Goal: Task Accomplishment & Management: Use online tool/utility

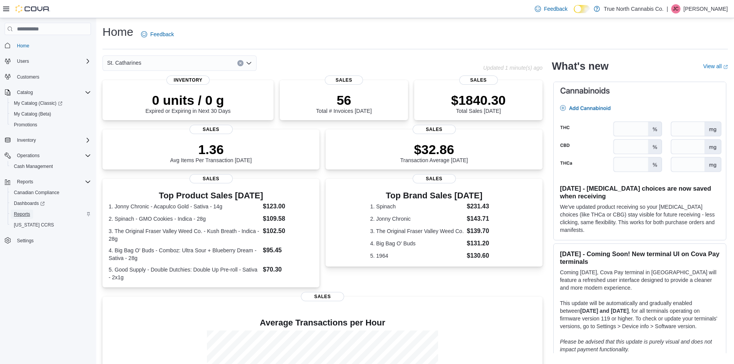
click at [22, 210] on span "Reports" at bounding box center [22, 214] width 16 height 9
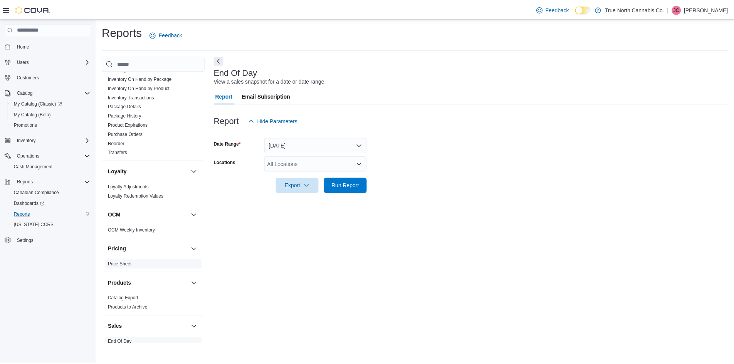
scroll to position [154, 0]
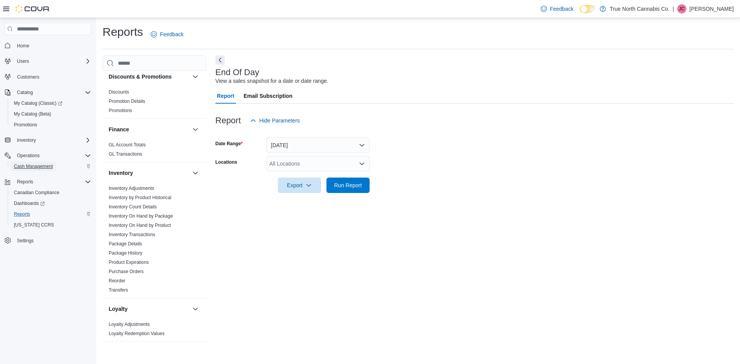
click at [28, 165] on span "Cash Management" at bounding box center [33, 166] width 39 height 6
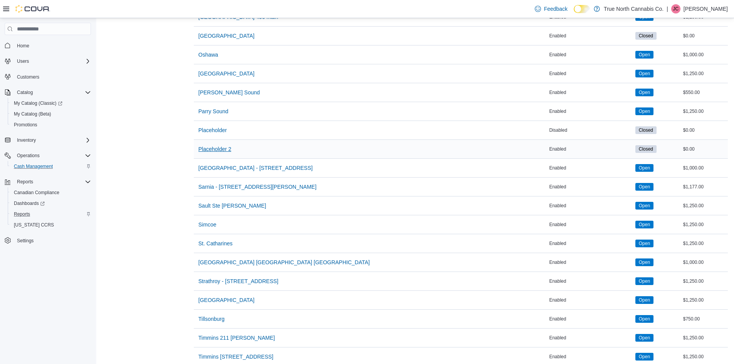
scroll to position [809, 0]
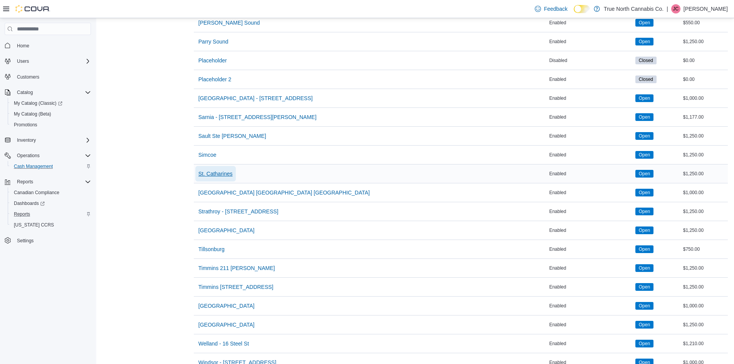
click at [224, 170] on span "St. Catharines" at bounding box center [215, 173] width 34 height 15
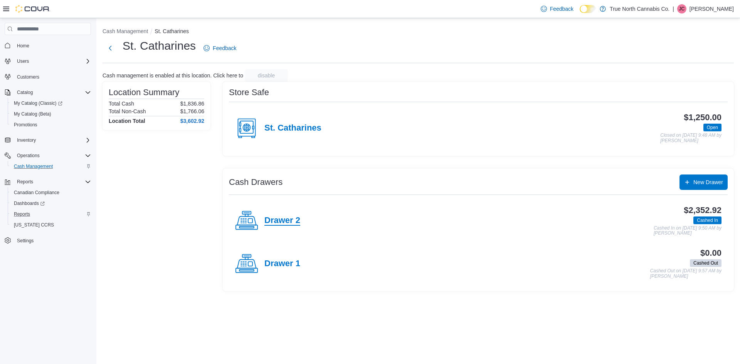
click at [289, 225] on h4 "Drawer 2" at bounding box center [282, 221] width 36 height 10
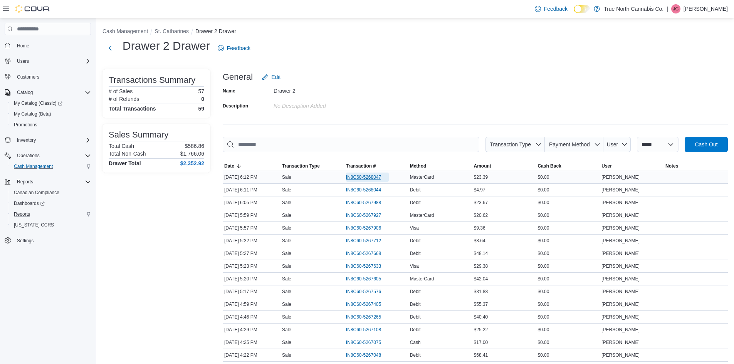
click at [378, 175] on span "IN8C60-5268047" at bounding box center [363, 177] width 35 height 6
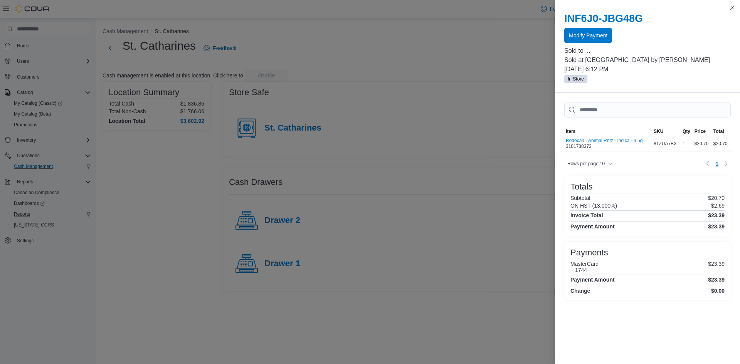
click at [739, 5] on div "INF6J0-JBG48G Modify Payment Sold to ... Sold at [GEOGRAPHIC_DATA] by [PERSON_N…" at bounding box center [647, 48] width 185 height 90
click at [732, 9] on button "Close this dialog" at bounding box center [731, 7] width 9 height 9
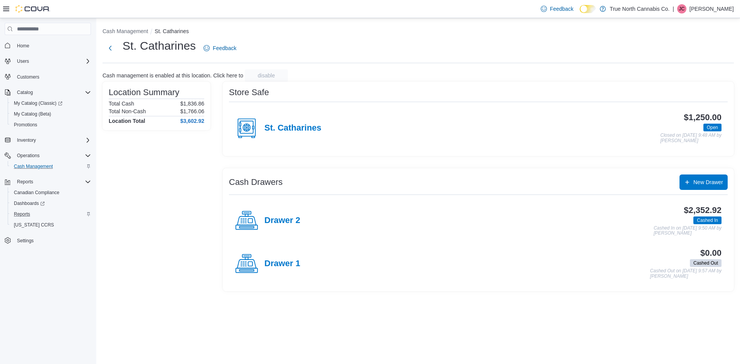
click at [297, 218] on h4 "Drawer 2" at bounding box center [282, 221] width 36 height 10
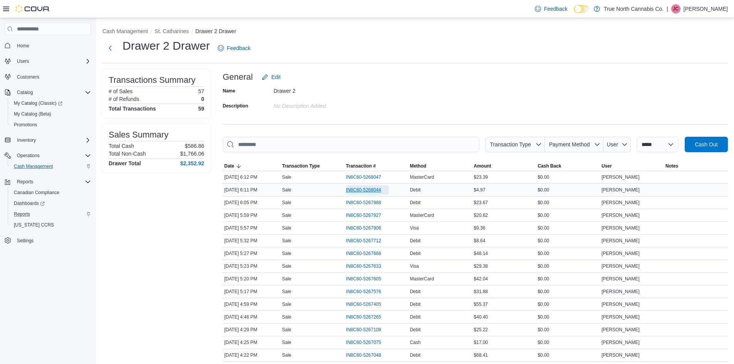
click at [351, 191] on span "IN8C60-5268044" at bounding box center [363, 190] width 35 height 6
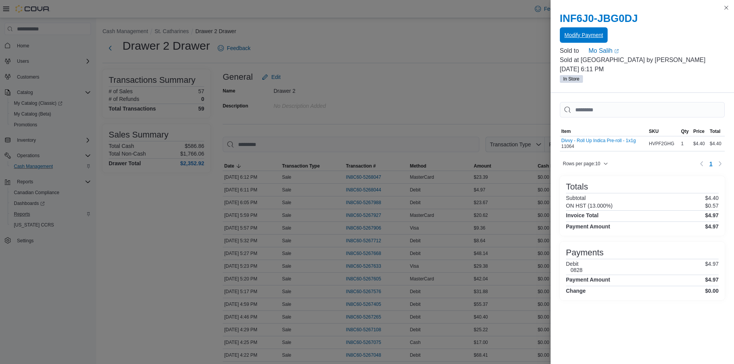
click at [588, 35] on span "Modify Payment" at bounding box center [583, 35] width 39 height 8
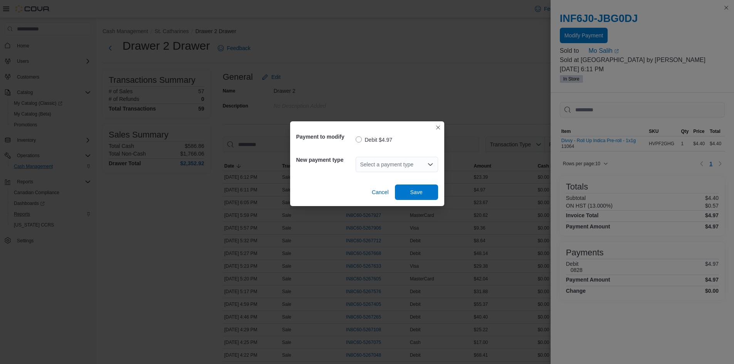
click at [401, 160] on div "Select a payment type" at bounding box center [397, 164] width 82 height 15
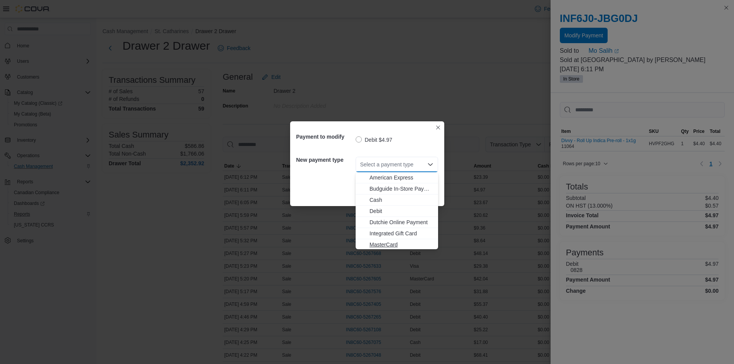
click at [397, 240] on button "MasterCard" at bounding box center [397, 244] width 82 height 11
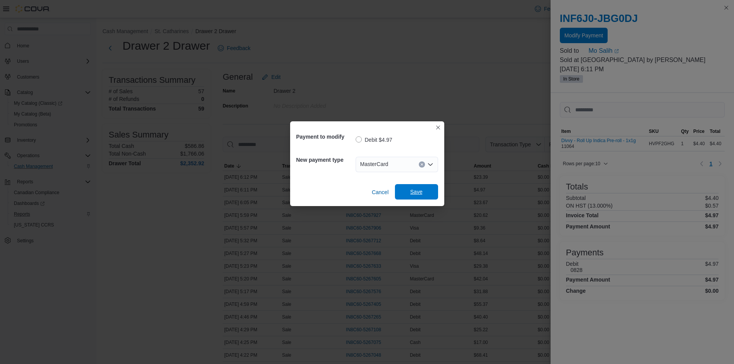
click at [423, 198] on span "Save" at bounding box center [417, 191] width 34 height 15
